Goal: Find specific page/section: Find specific page/section

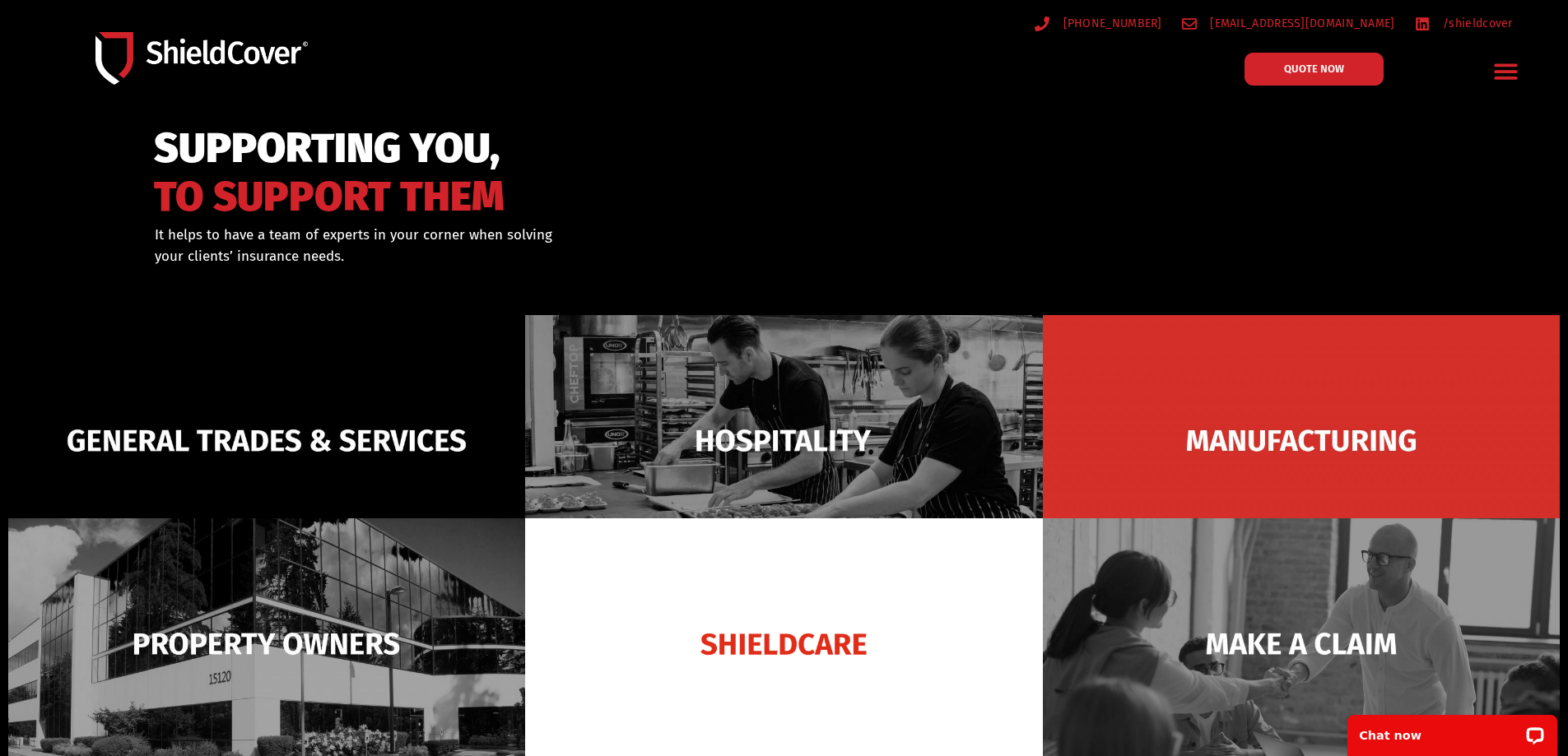
click at [1485, 58] on div "General Trades & Services Hospitality Manufacturing Property Owners Shieldcare …" at bounding box center [1503, 71] width 49 height 55
click at [1498, 67] on icon "Menu Toggle" at bounding box center [1506, 71] width 26 height 26
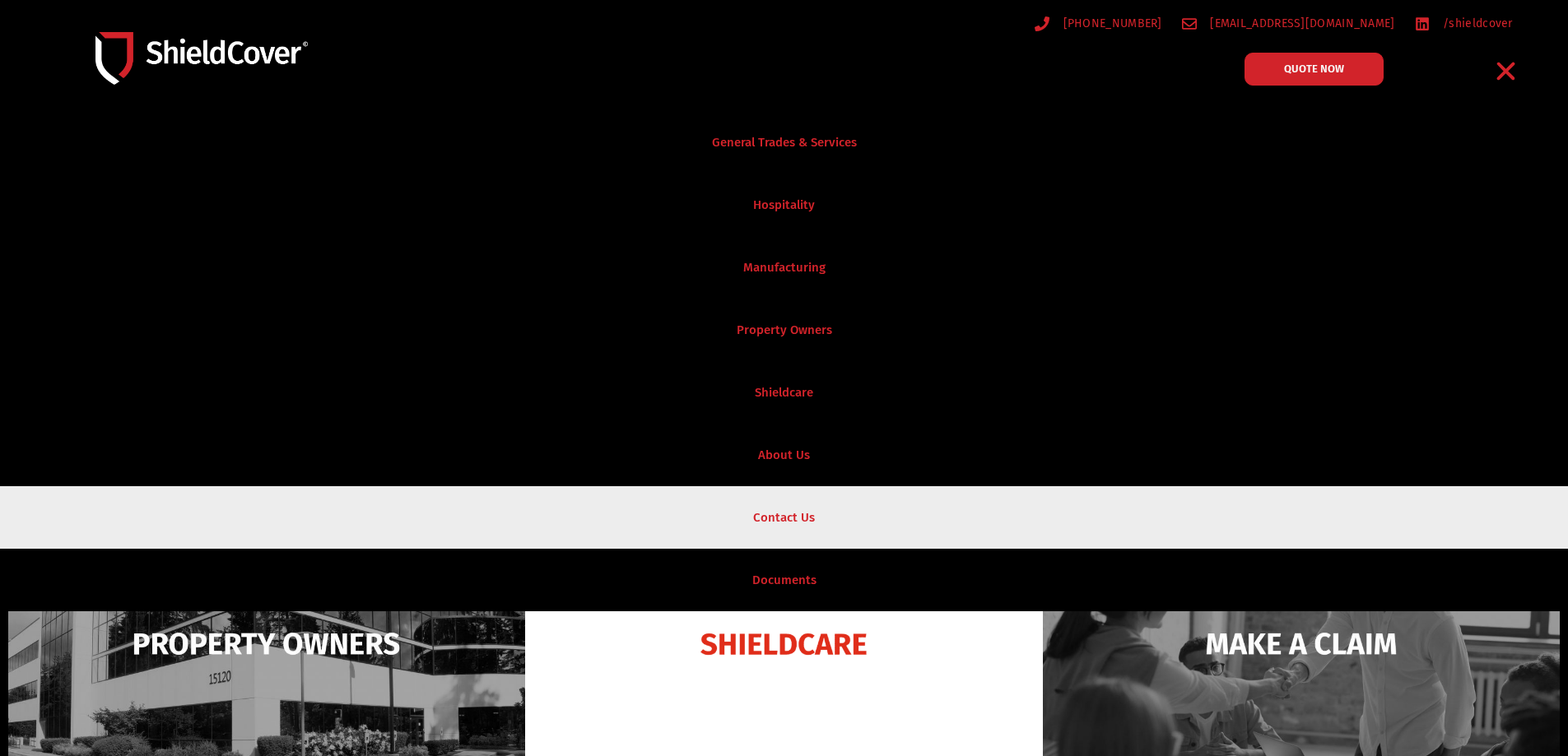
click at [839, 521] on link "Contact Us" at bounding box center [784, 517] width 1568 height 62
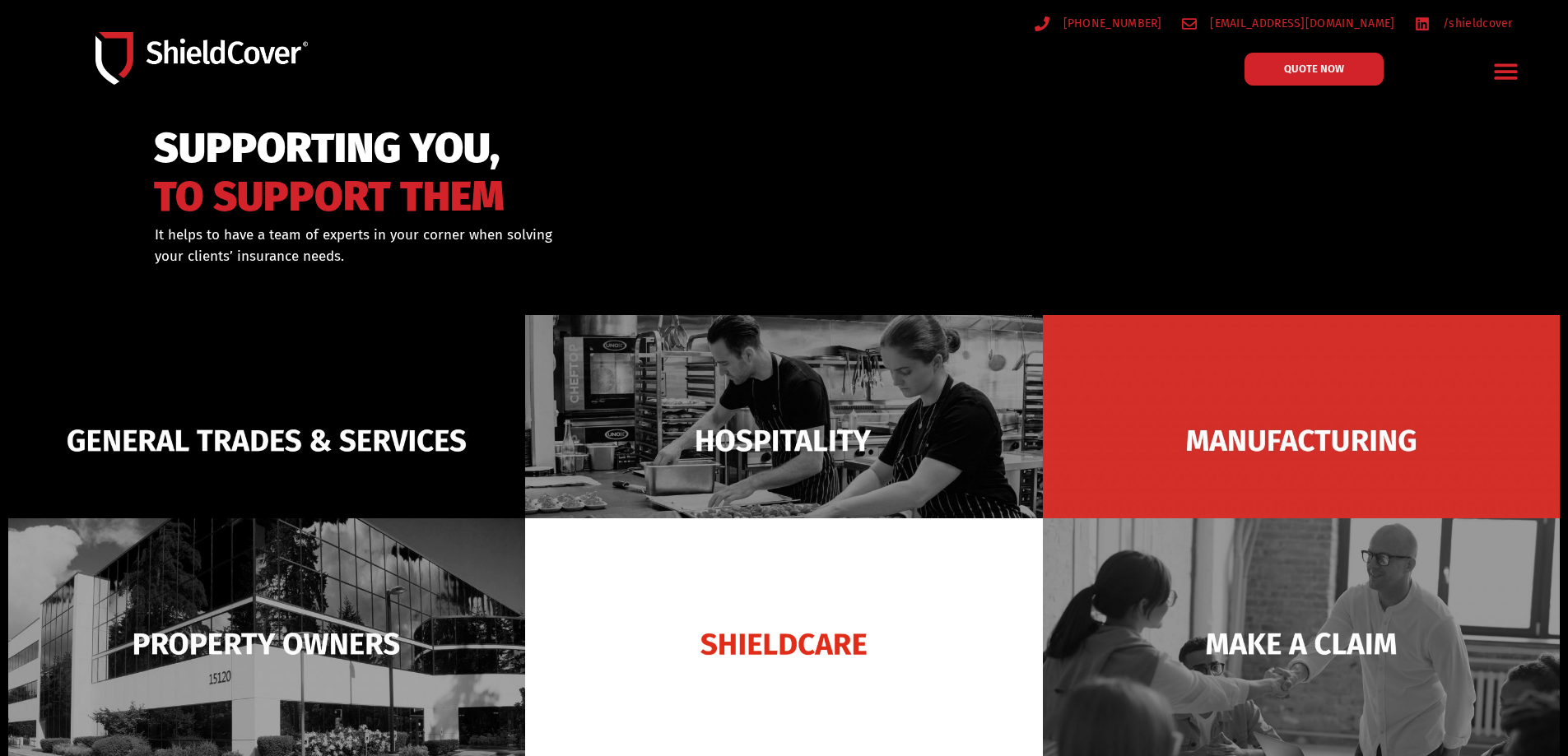
scroll to position [214, 0]
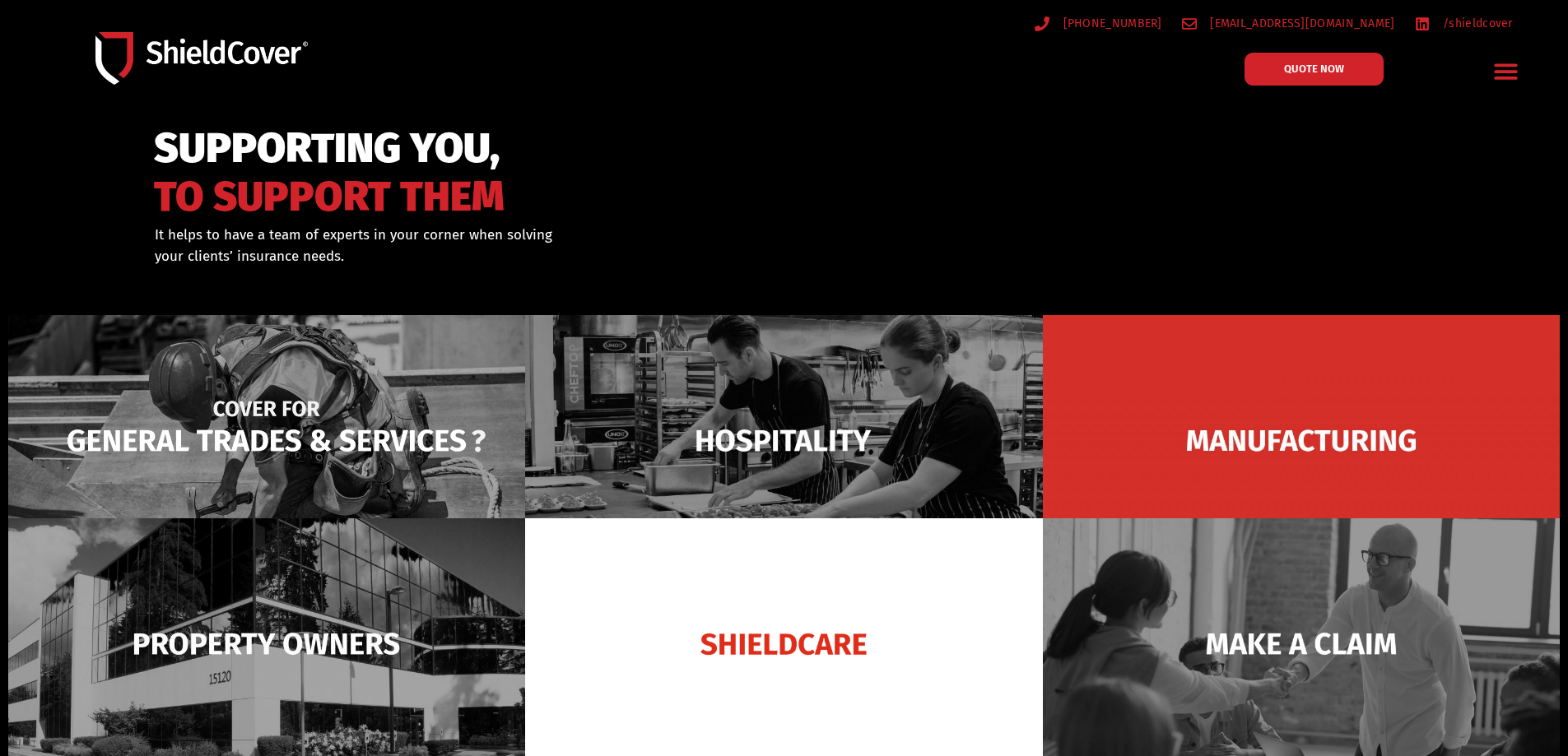
click at [370, 476] on img at bounding box center [267, 441] width 517 height 251
